Goal: Task Accomplishment & Management: Manage account settings

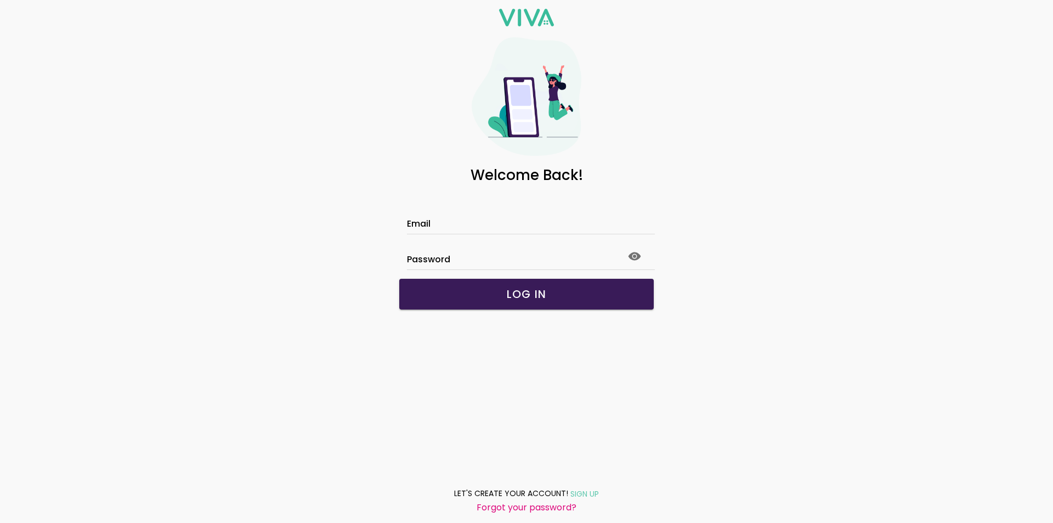
click at [552, 217] on div at bounding box center [526, 225] width 239 height 17
click at [552, 221] on input "Email" at bounding box center [526, 225] width 239 height 9
click at [549, 224] on input "Email" at bounding box center [526, 225] width 239 height 9
type input "**********"
click button "submit" at bounding box center [0, 0] width 0 height 0
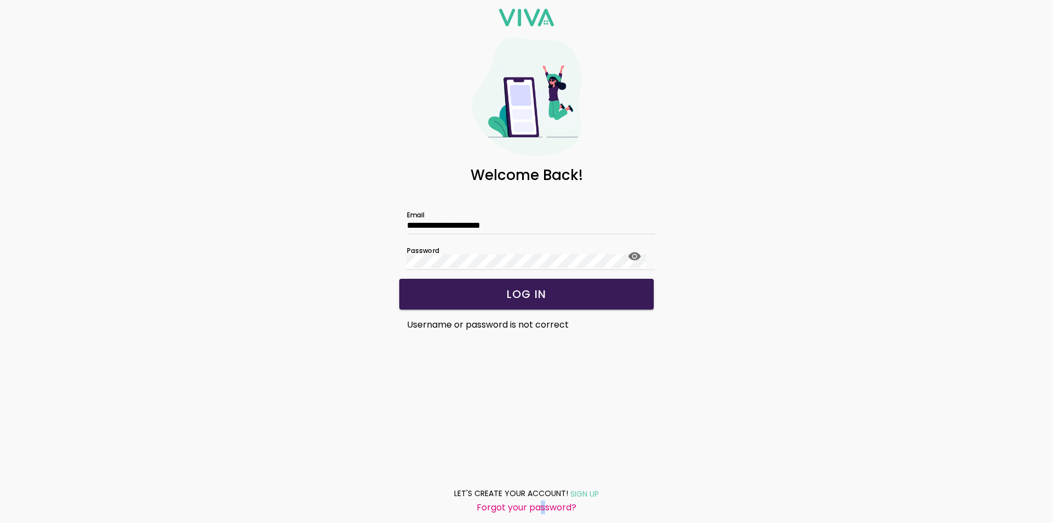
click at [0, 0] on slot "Forgot your password?" at bounding box center [0, 0] width 0 height 0
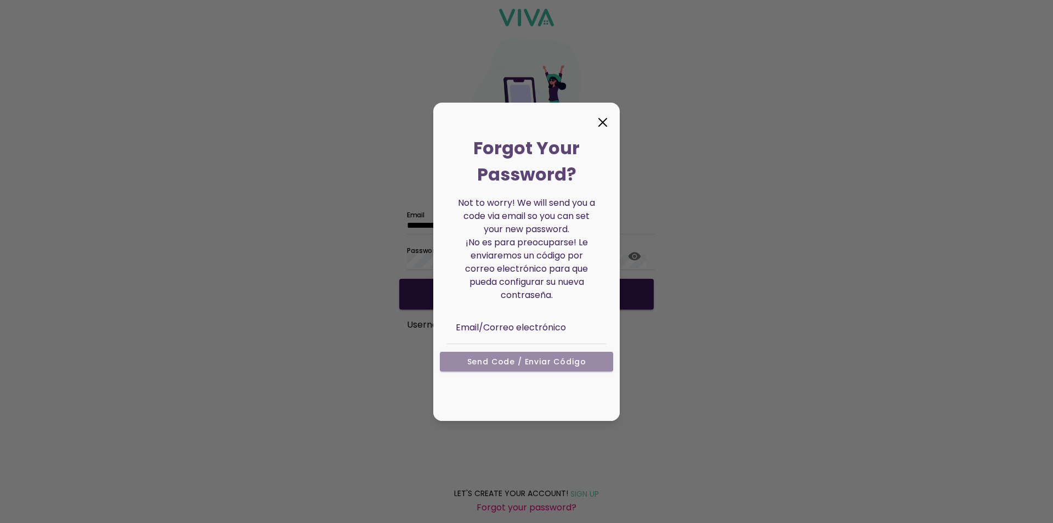
click at [455, 325] on div "Email/Correo electrónico" at bounding box center [526, 325] width 159 height 37
click at [481, 325] on input "text" at bounding box center [538, 334] width 165 height 18
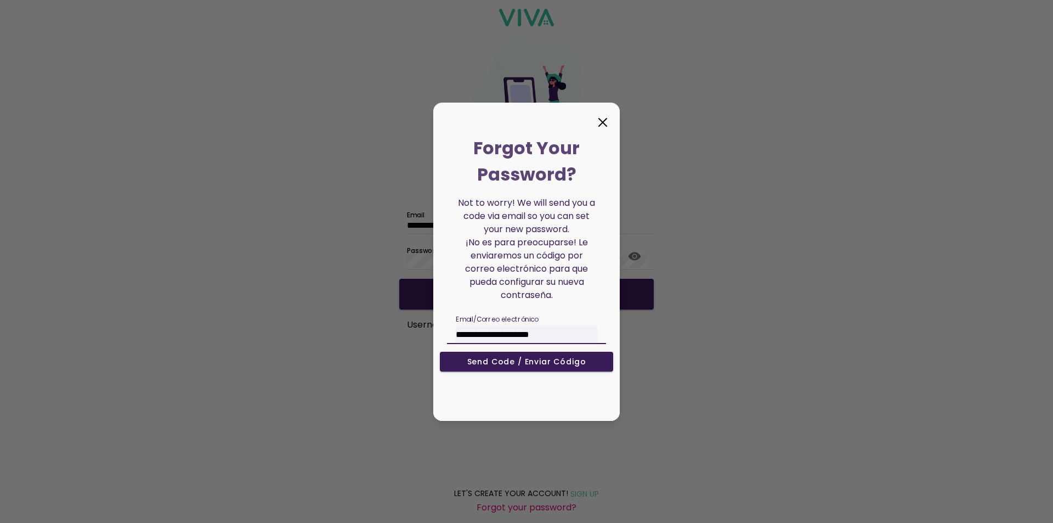
type input "**********"
click at [0, 0] on slot "Send Code / Enviar código" at bounding box center [0, 0] width 0 height 0
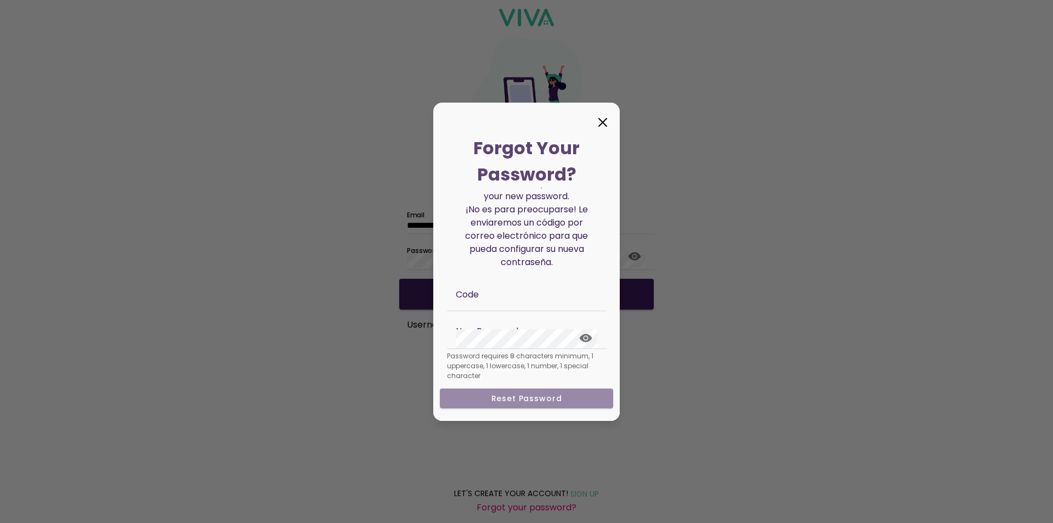
scroll to position [36, 0]
click at [603, 115] on icon at bounding box center [603, 123] width 18 height 18
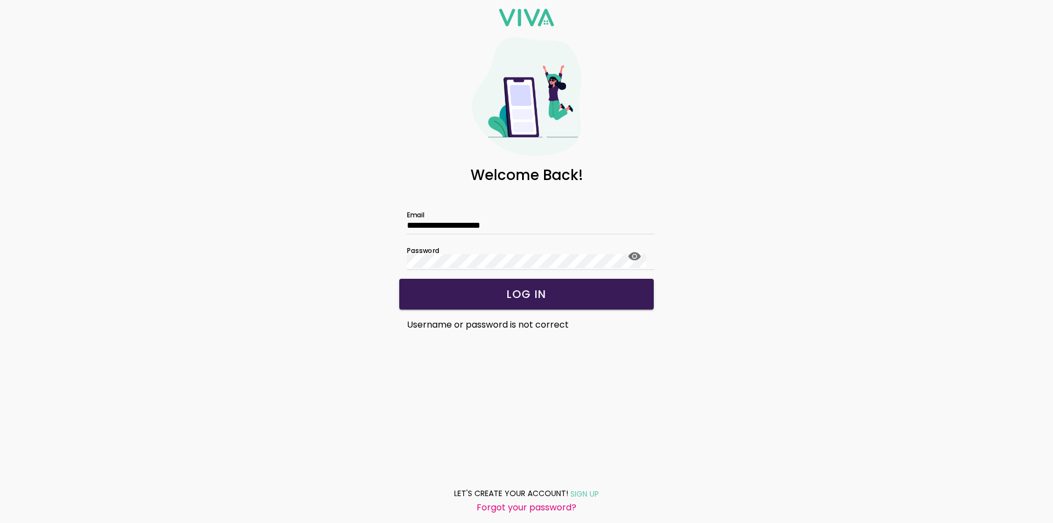
scroll to position [0, 0]
